Goal: Navigation & Orientation: Find specific page/section

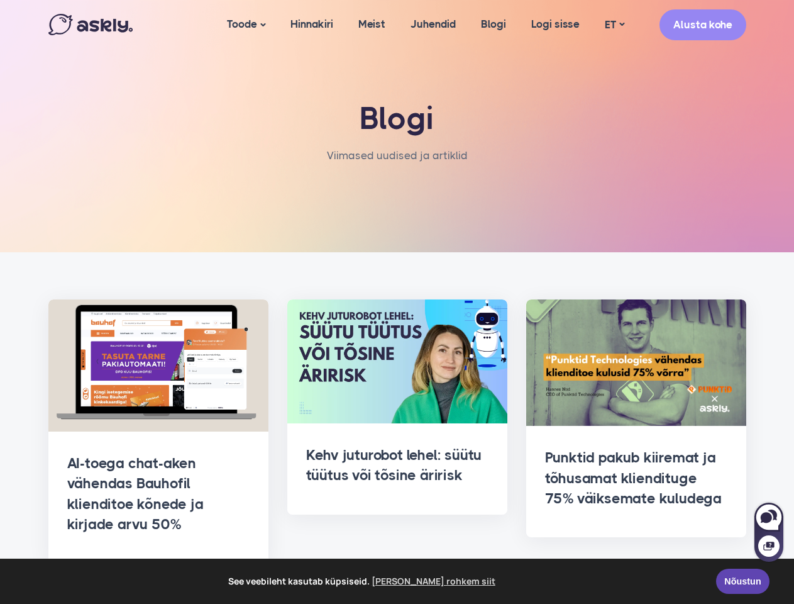
click at [397, 581] on span "See veebileht kasutab küpsiseid. [PERSON_NAME] rohkem siit" at bounding box center [362, 581] width 689 height 19
click at [245, 25] on link "Toode" at bounding box center [246, 25] width 64 height 50
click at [614, 25] on link "ET" at bounding box center [614, 25] width 45 height 18
click at [769, 531] on div at bounding box center [769, 539] width 29 height 46
click at [769, 517] on icon at bounding box center [766, 517] width 11 height 11
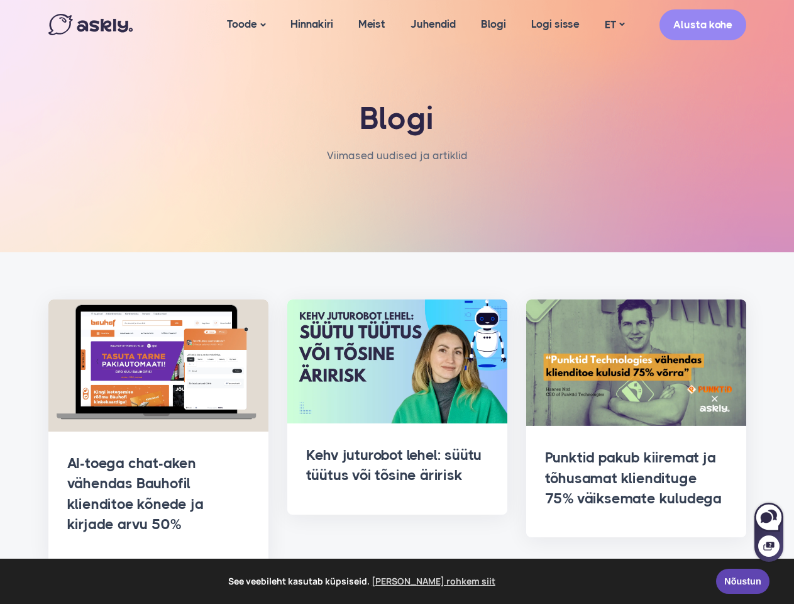
click at [769, 546] on icon at bounding box center [768, 545] width 11 height 9
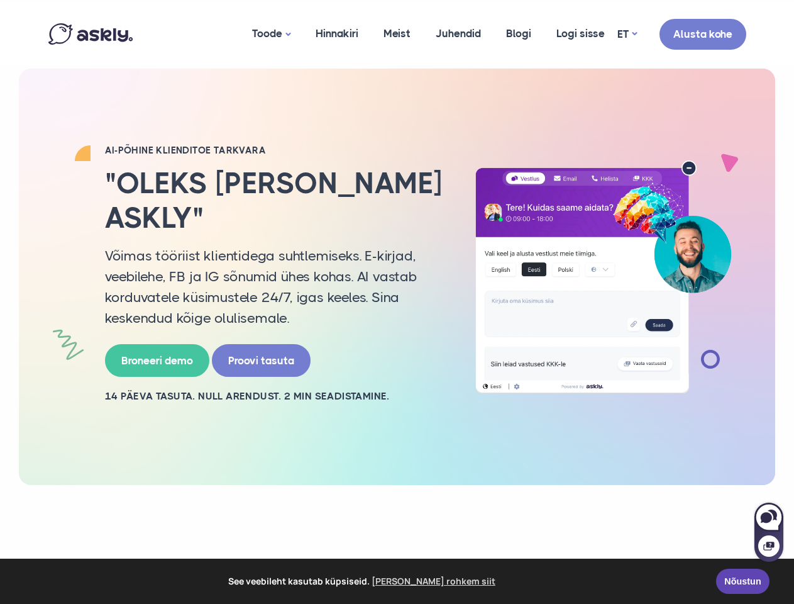
click at [397, 302] on p "Võimas tööriist klientidega suhtlemiseks. E-kirjad, veebilehe, FB ja IG sõnumid…" at bounding box center [275, 286] width 340 height 83
click at [397, 581] on span "See veebileht kasutab küpsiseid. [PERSON_NAME] rohkem siit" at bounding box center [362, 581] width 689 height 19
click at [270, 34] on link "Toode" at bounding box center [272, 34] width 64 height 62
click at [627, 34] on link "ET" at bounding box center [627, 34] width 19 height 18
click at [769, 531] on div at bounding box center [769, 539] width 29 height 46
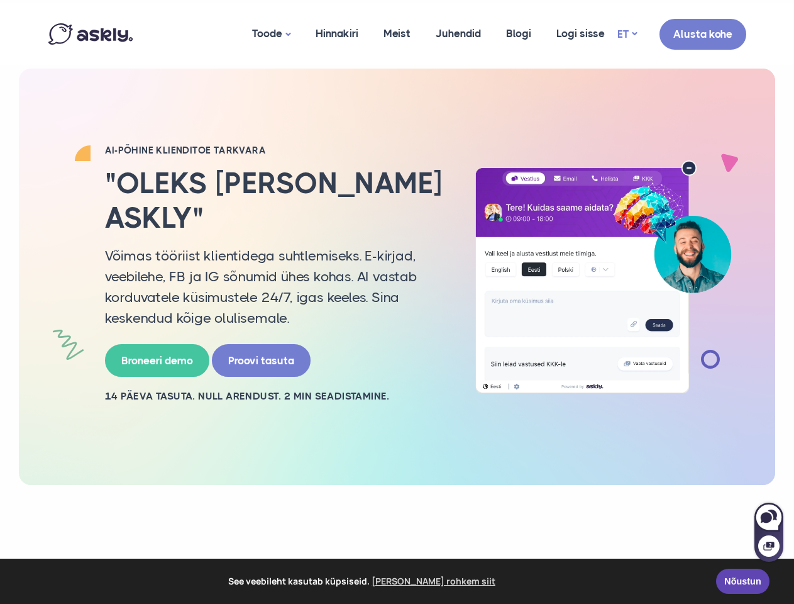
click at [769, 517] on icon at bounding box center [766, 517] width 11 height 11
click at [769, 546] on icon at bounding box center [768, 545] width 11 height 9
